Goal: Use online tool/utility: Utilize a website feature to perform a specific function

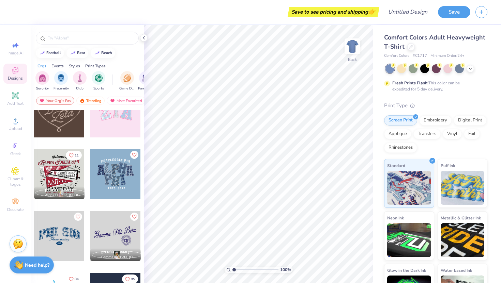
scroll to position [292, 0]
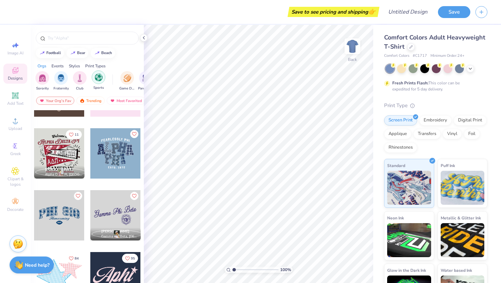
click at [100, 81] on img "filter for Sports" at bounding box center [99, 78] width 8 height 8
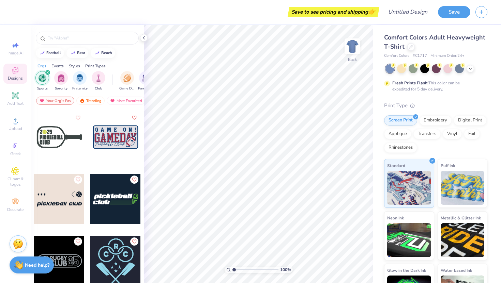
scroll to position [991, 0]
click at [116, 139] on div at bounding box center [115, 137] width 50 height 50
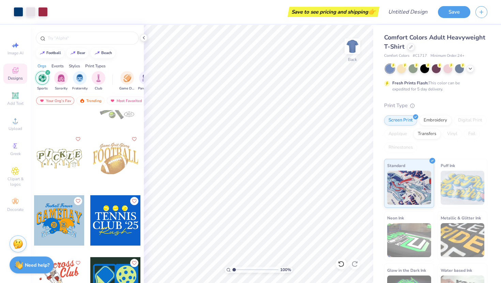
scroll to position [1341, 0]
click at [114, 174] on div at bounding box center [115, 158] width 50 height 50
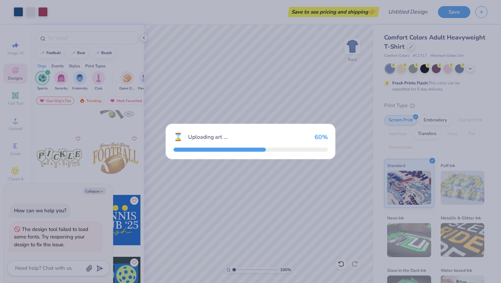
click at [126, 157] on div "⌛ Uploading art ... 60 %" at bounding box center [250, 141] width 501 height 283
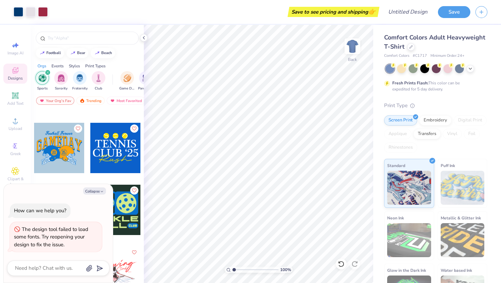
scroll to position [1416, 0]
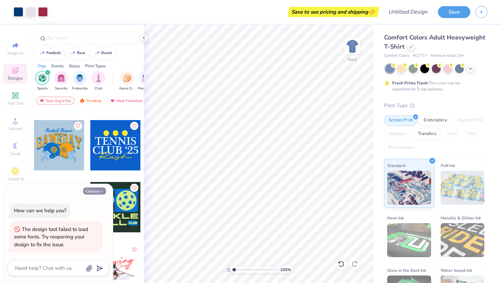
click at [103, 191] on icon "button" at bounding box center [102, 192] width 4 height 4
type textarea "x"
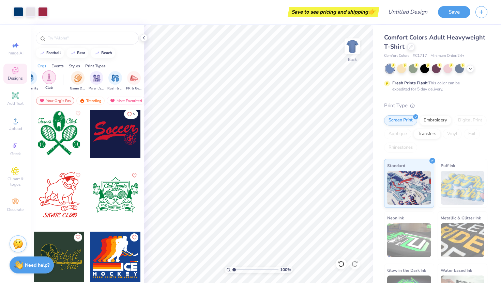
scroll to position [0, 51]
click at [78, 76] on img "filter for Game Day" at bounding box center [76, 78] width 8 height 8
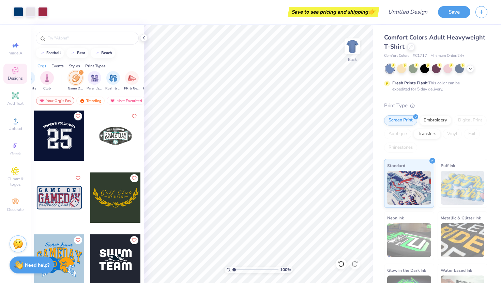
click at [83, 72] on div "filter for Game Day" at bounding box center [81, 72] width 6 height 6
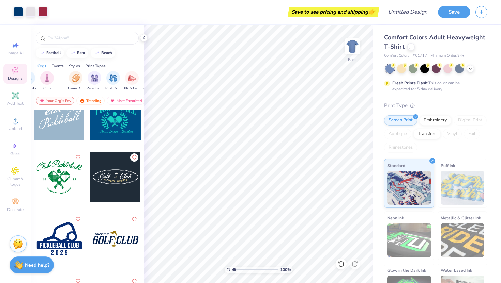
scroll to position [1176, 0]
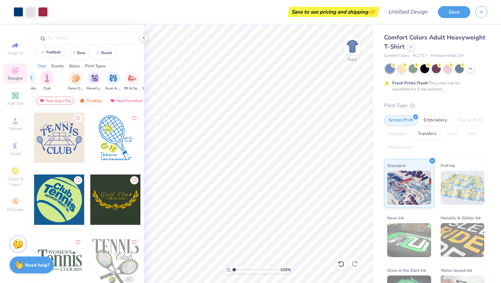
click at [51, 50] on button "football" at bounding box center [50, 52] width 28 height 10
type input "football"
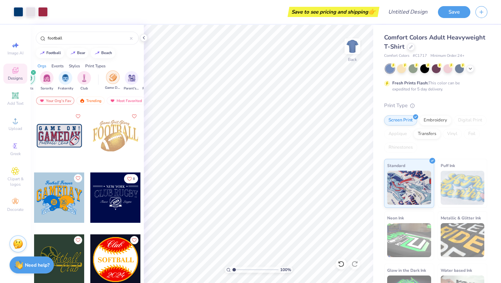
scroll to position [0, 0]
click at [46, 71] on div "filter for Sports" at bounding box center [48, 72] width 6 height 6
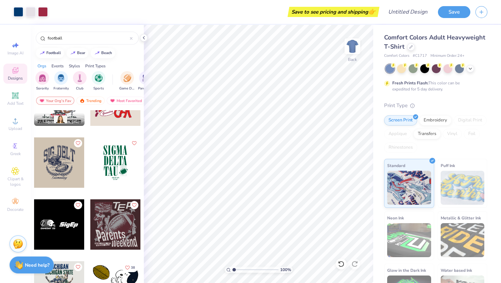
scroll to position [527, 0]
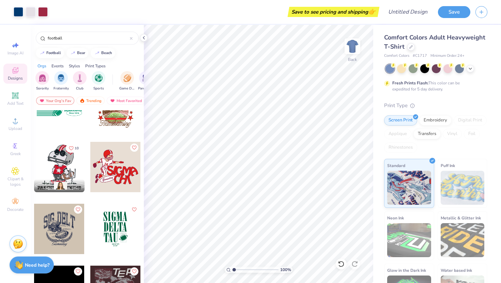
click at [114, 168] on div at bounding box center [115, 167] width 50 height 50
type input "11.75"
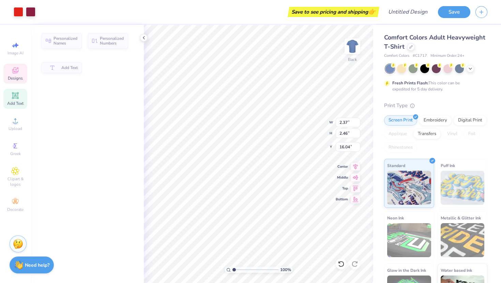
type input "2.37"
type input "2.46"
type input "16.04"
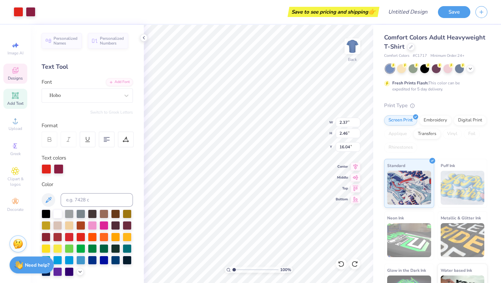
type input "2.37"
type input "2.46"
type input "16.04"
